Goal: Feedback & Contribution: Submit feedback/report problem

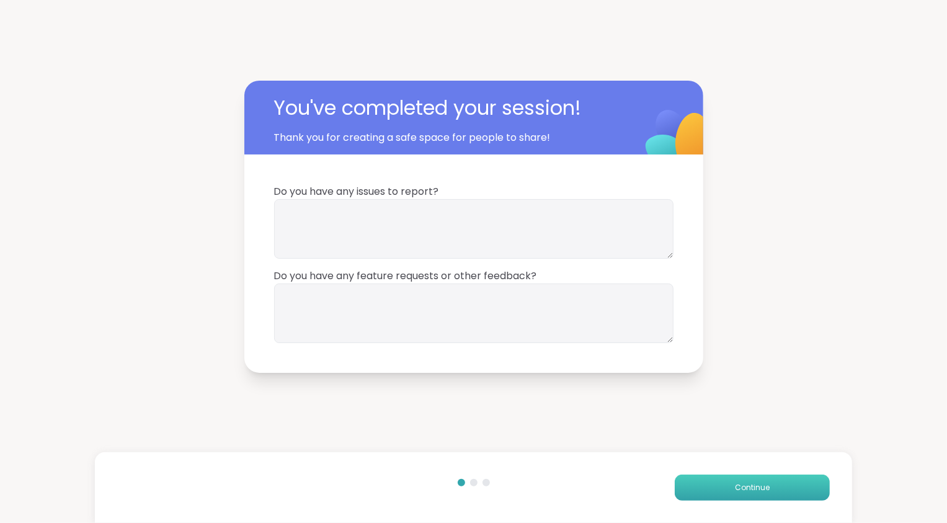
click at [755, 492] on span "Continue" at bounding box center [752, 487] width 35 height 11
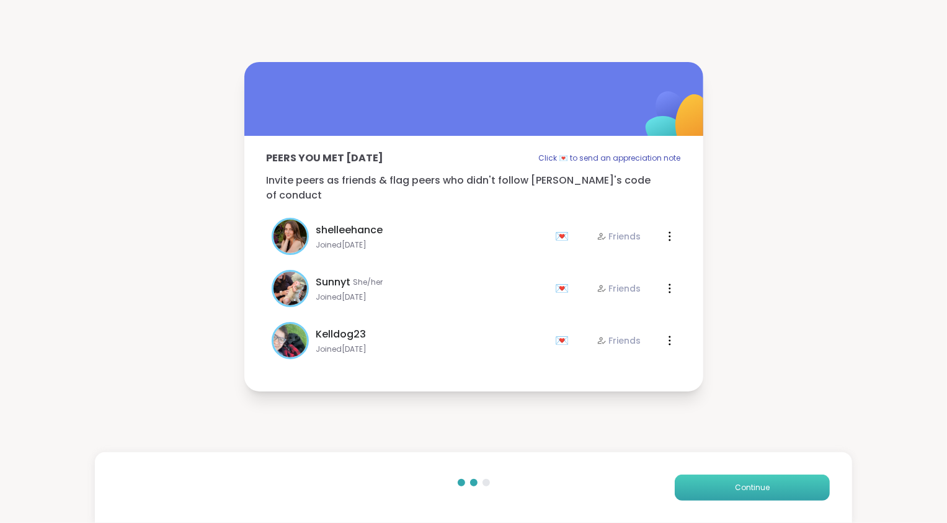
click at [755, 492] on span "Continue" at bounding box center [752, 487] width 35 height 11
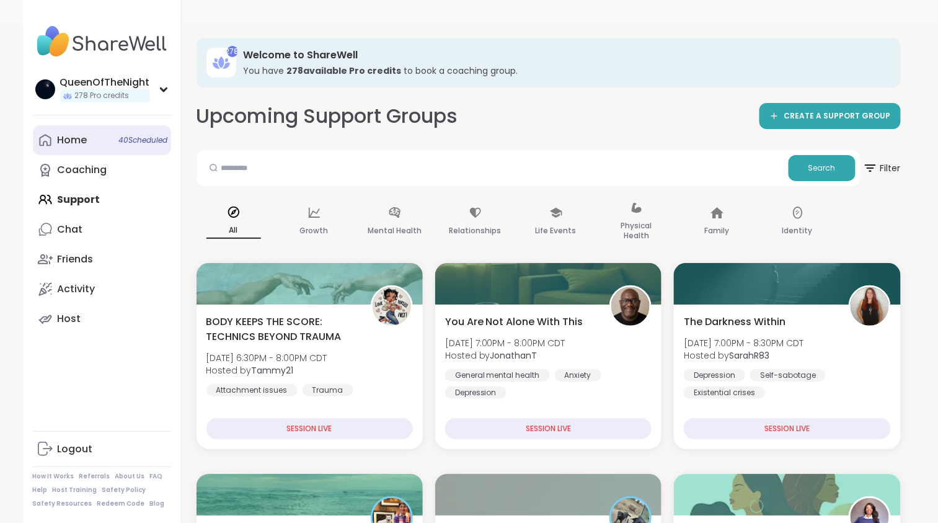
click at [60, 127] on link "Home 40 Scheduled" at bounding box center [102, 140] width 138 height 30
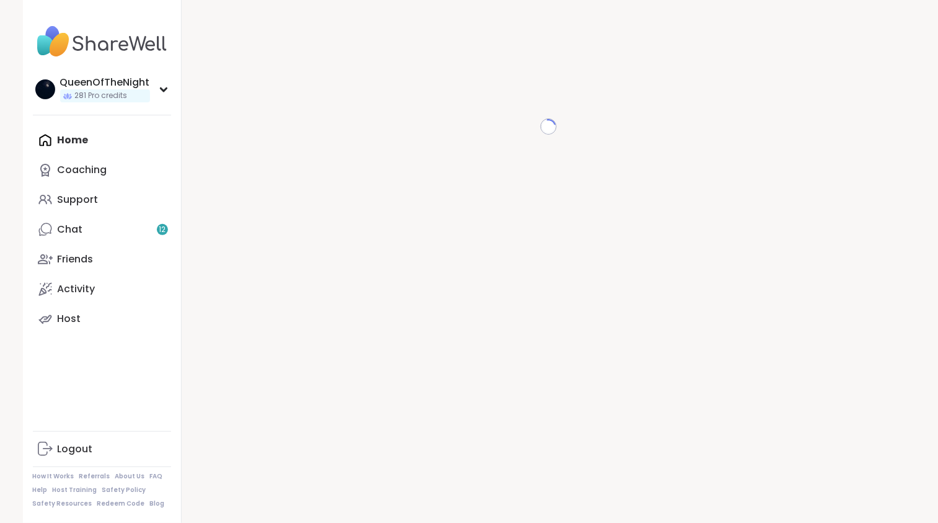
click at [73, 230] on div "Chat 12" at bounding box center [70, 230] width 25 height 14
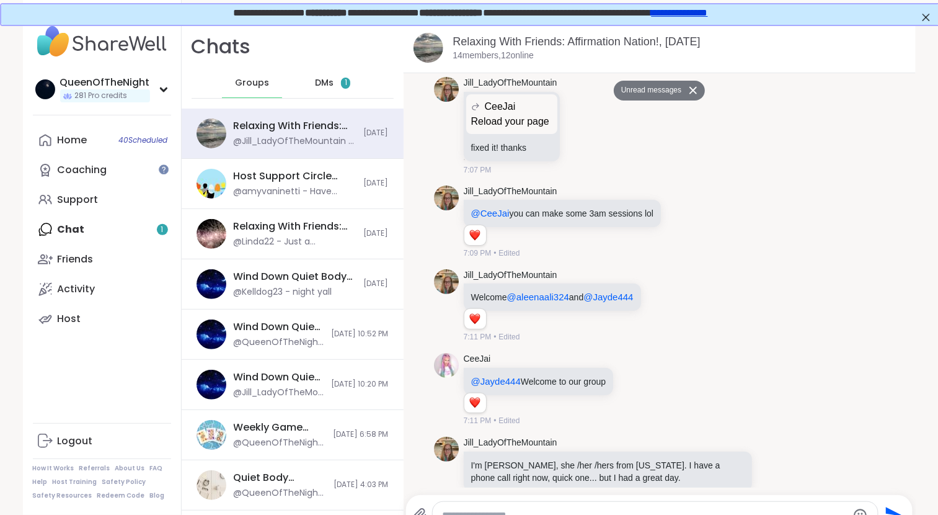
scroll to position [891, 0]
